Goal: Task Accomplishment & Management: Manage account settings

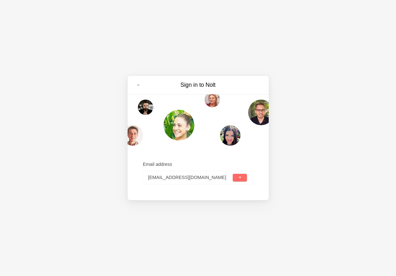
type input "[EMAIL_ADDRESS][DOMAIN_NAME]"
click at [245, 176] on button "submit" at bounding box center [240, 178] width 14 height 8
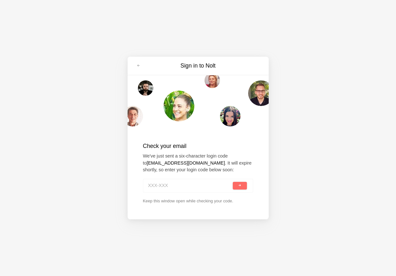
paste input "3CL-HC8"
type input "3CL-HC8"
click at [241, 188] on button "submit" at bounding box center [240, 186] width 14 height 8
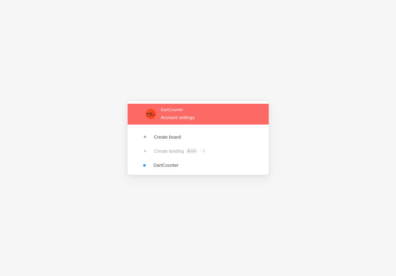
click at [177, 112] on link at bounding box center [198, 114] width 141 height 21
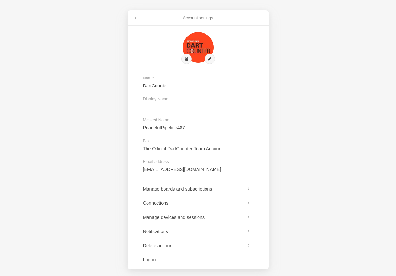
click at [106, 79] on div "Account settings Name DartCounter Display Name - Masked Name PeacefulPipeline48…" at bounding box center [198, 138] width 396 height 276
